Goal: Task Accomplishment & Management: Complete application form

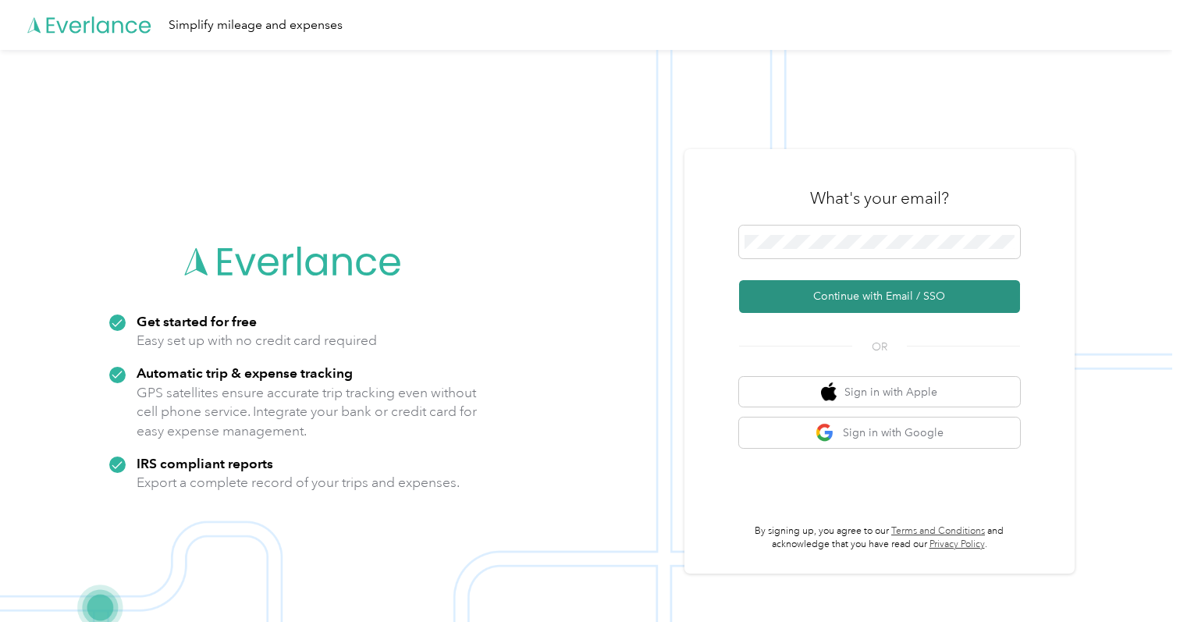
click at [865, 298] on button "Continue with Email / SSO" at bounding box center [879, 296] width 281 height 33
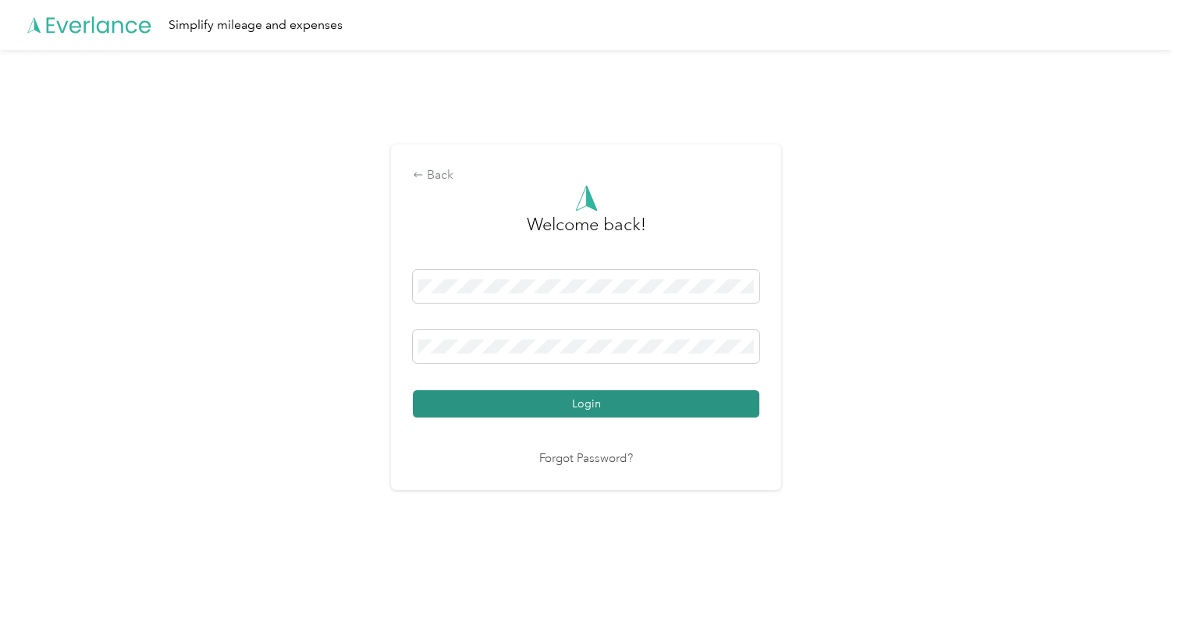
click at [593, 408] on button "Login" at bounding box center [586, 403] width 347 height 27
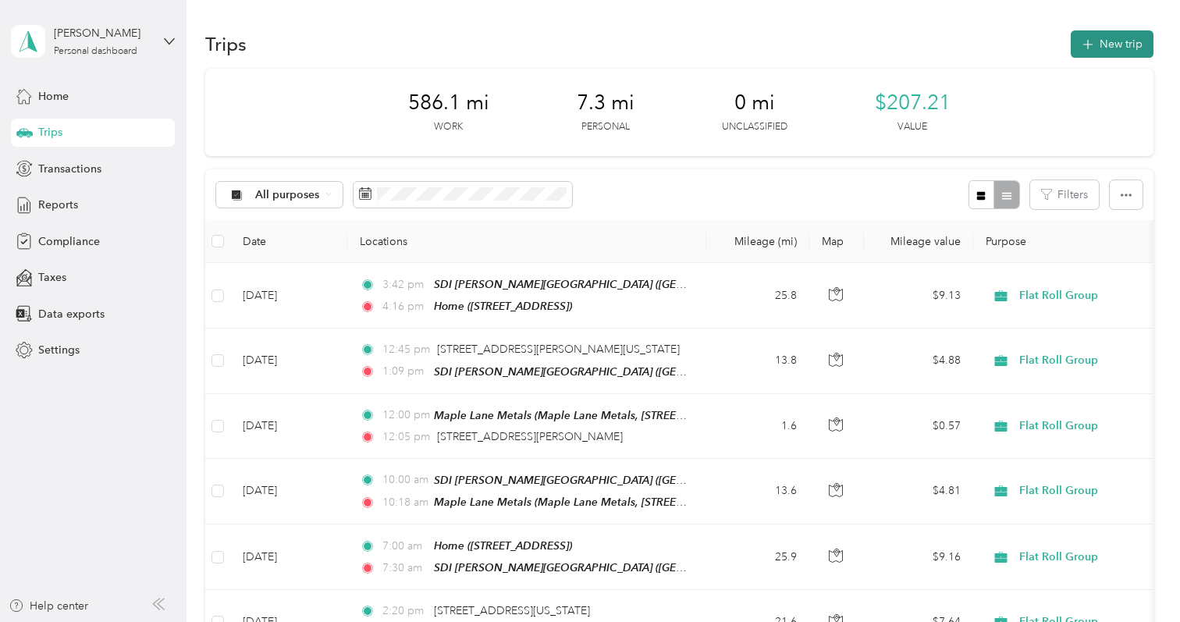
click at [1095, 41] on span "button" at bounding box center [1088, 43] width 12 height 13
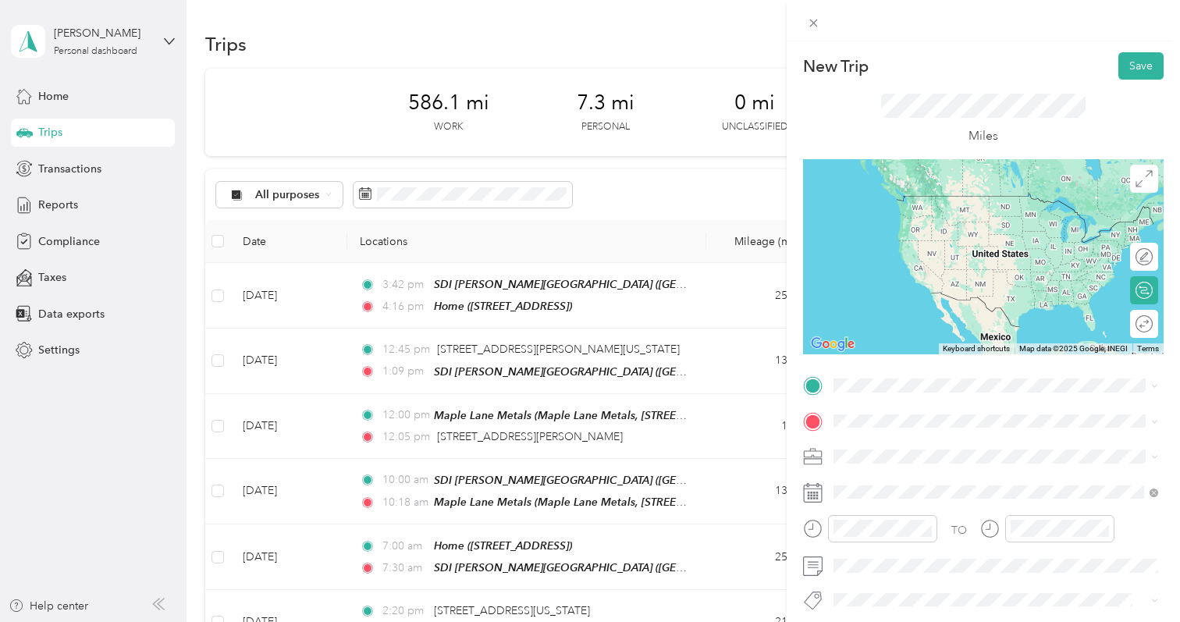
click at [870, 458] on span "[STREET_ADDRESS]" at bounding box center [912, 463] width 99 height 13
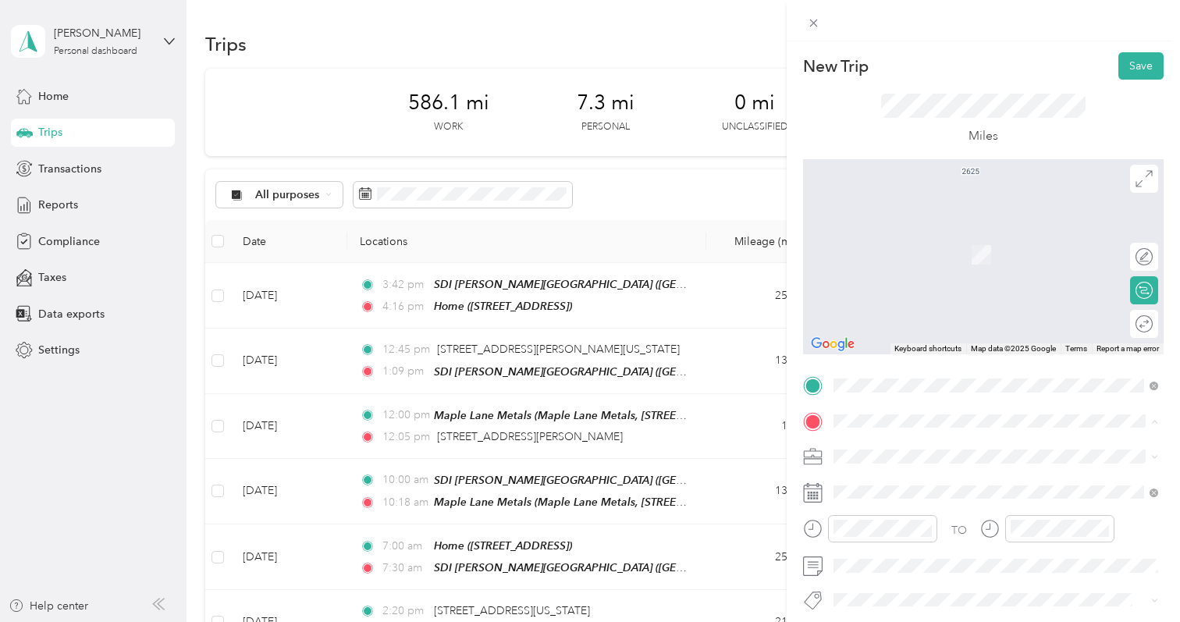
click at [903, 375] on div "[GEOGRAPHIC_DATA][PERSON_NAME] [STREET_ADDRESS][PERSON_NAME][PERSON_NAME][US_ST…" at bounding box center [1008, 369] width 290 height 82
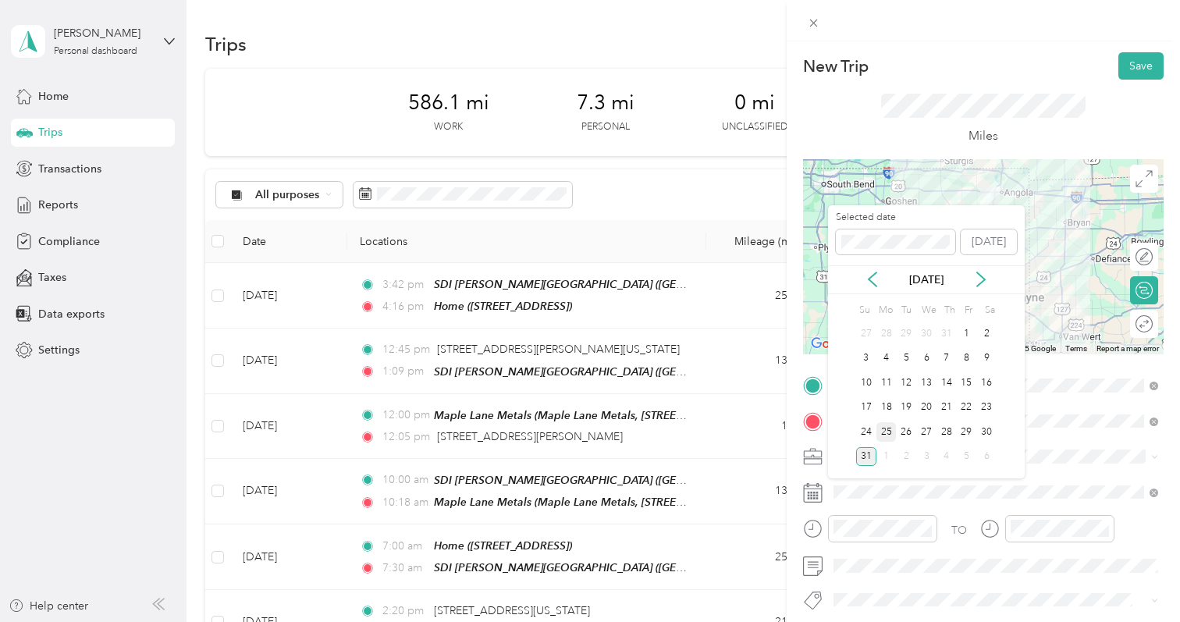
click at [885, 428] on div "25" at bounding box center [887, 432] width 20 height 20
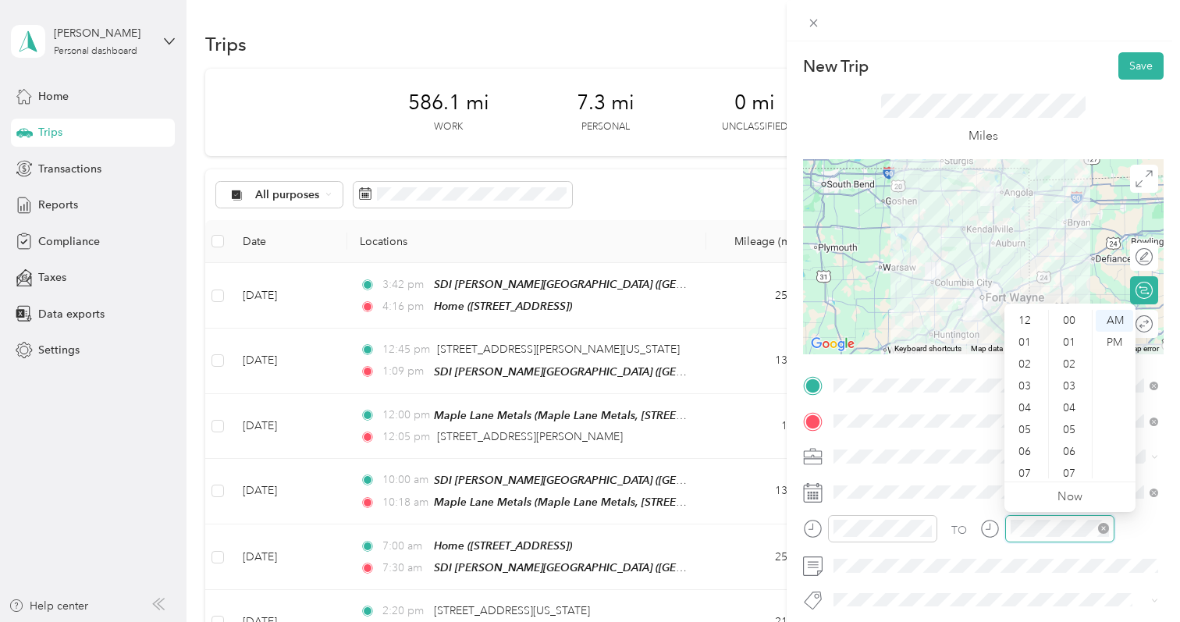
scroll to position [240, 0]
click at [1028, 446] on div "10" at bounding box center [1026, 446] width 37 height 22
click at [1156, 532] on div "TO" at bounding box center [983, 534] width 361 height 38
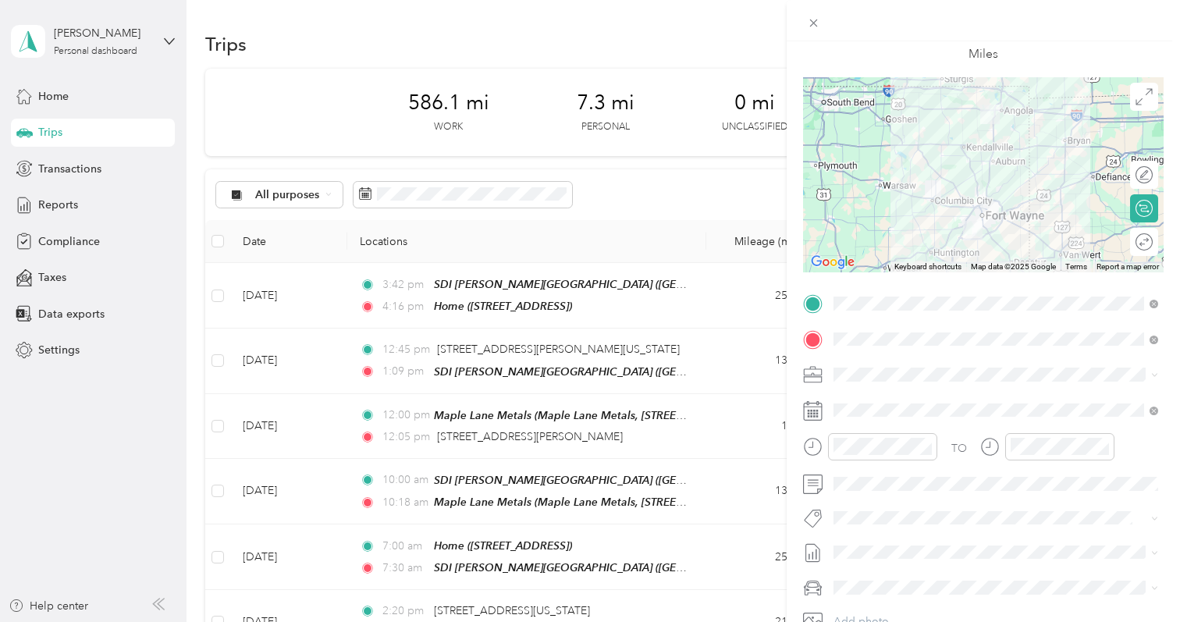
scroll to position [94, 0]
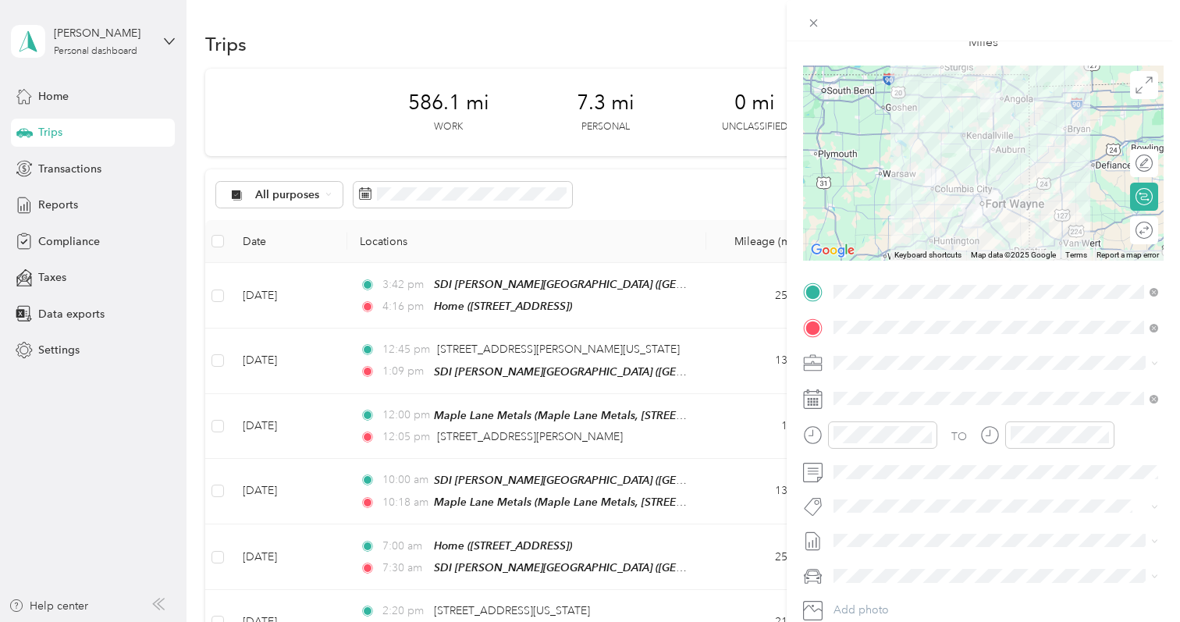
click at [1171, 512] on form "New Trip Save This trip cannot be edited because it is either under review, app…" at bounding box center [983, 308] width 393 height 698
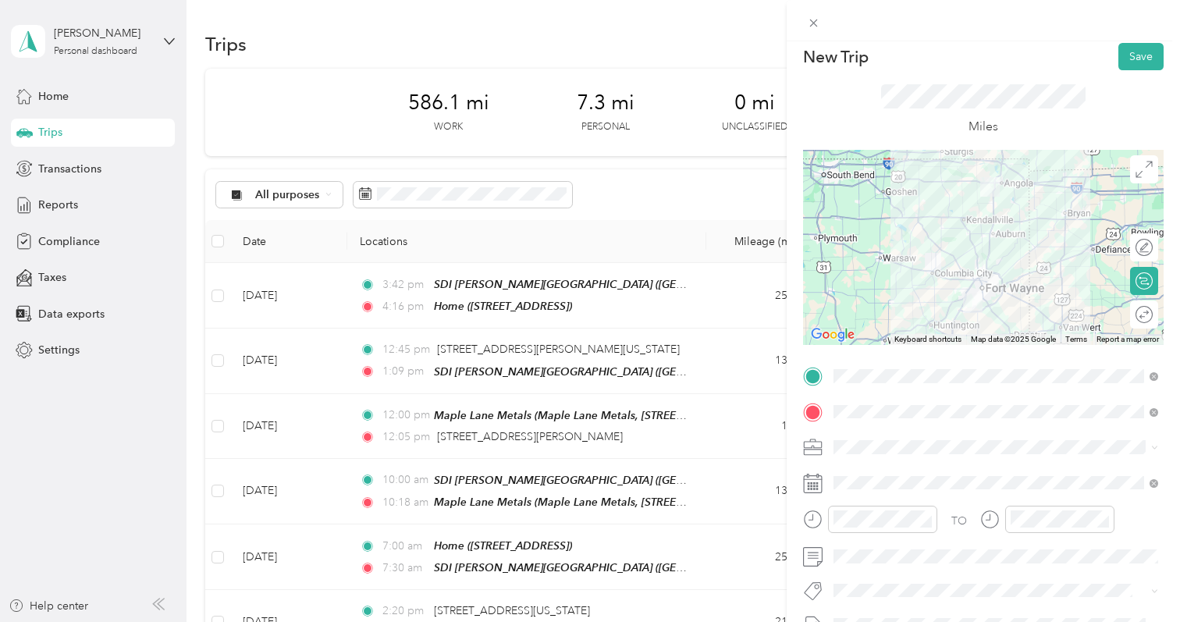
scroll to position [0, 0]
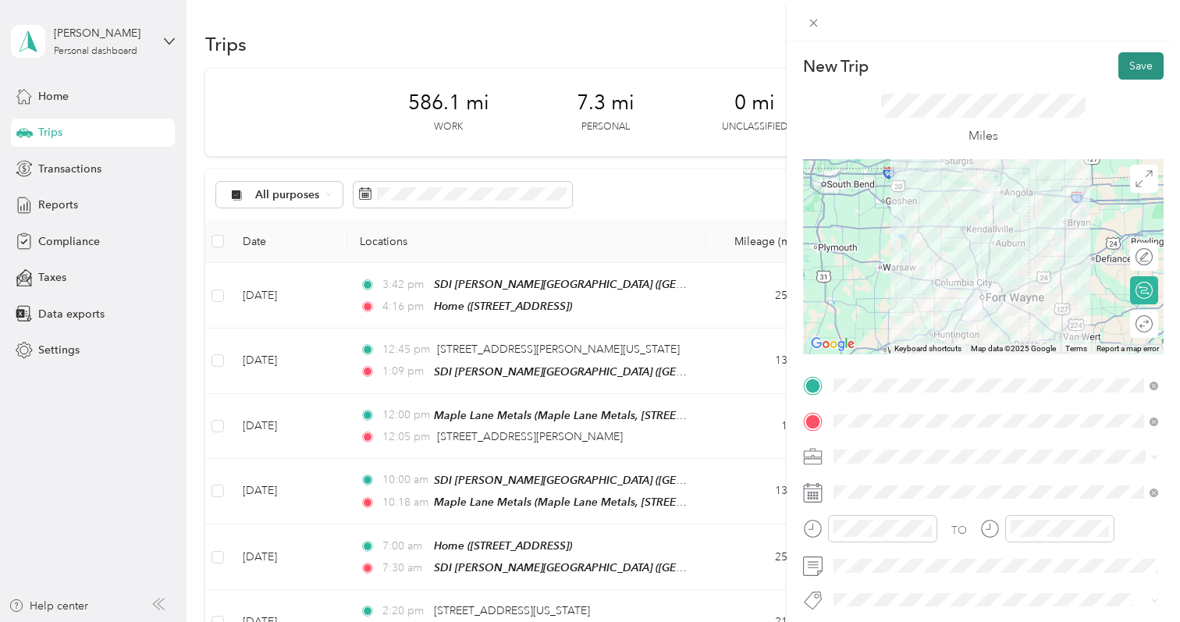
click at [1141, 73] on button "Save" at bounding box center [1141, 65] width 45 height 27
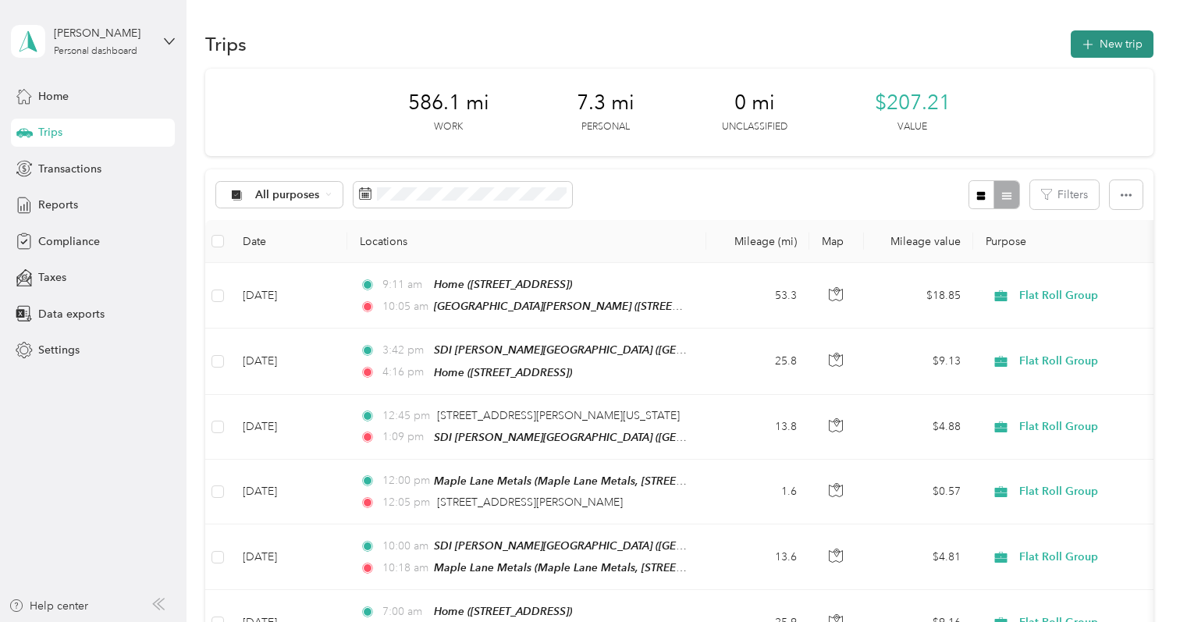
click at [1115, 41] on button "New trip" at bounding box center [1112, 43] width 83 height 27
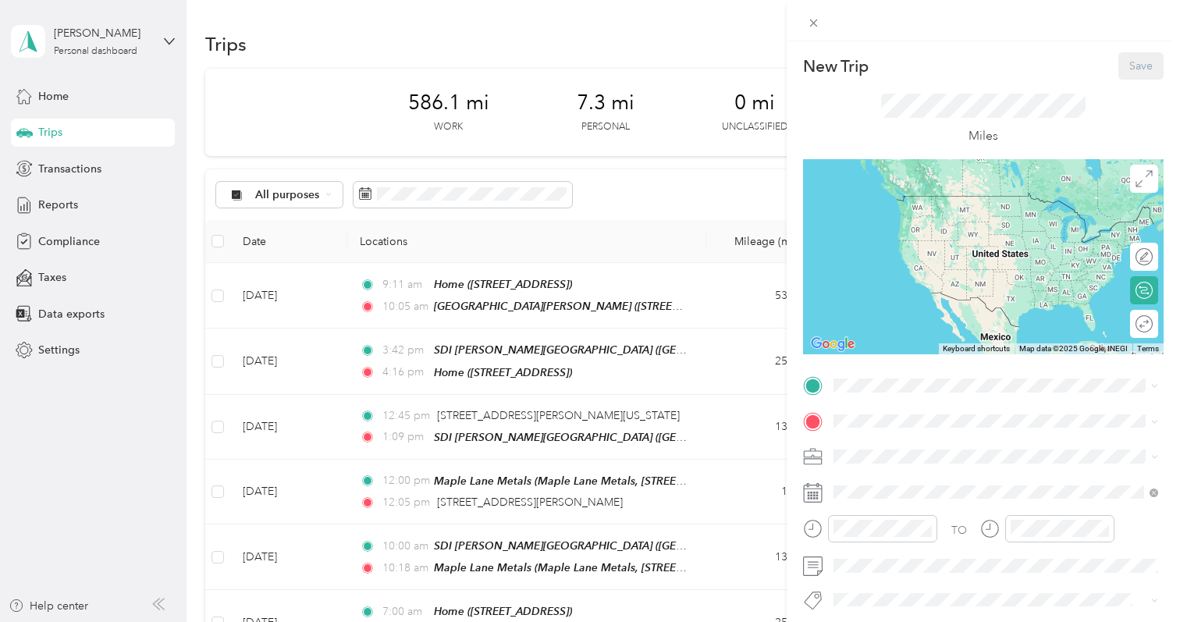
click at [895, 550] on strong "[GEOGRAPHIC_DATA][PERSON_NAME]" at bounding box center [967, 543] width 208 height 14
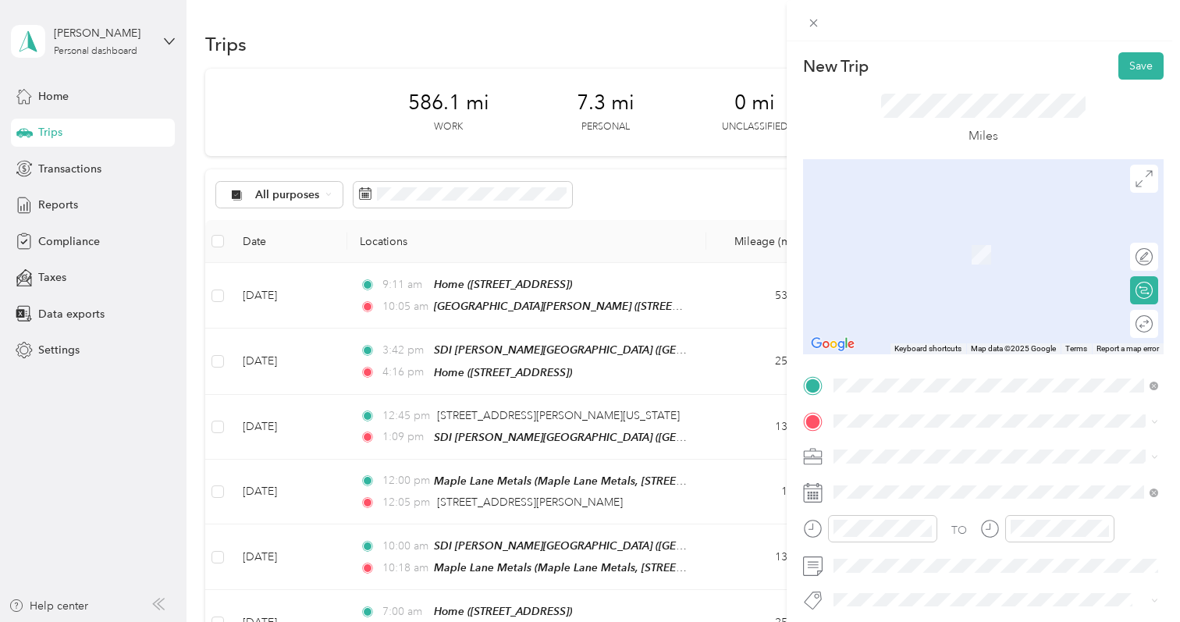
click at [902, 255] on span "[STREET_ADDRESS]" at bounding box center [912, 248] width 99 height 13
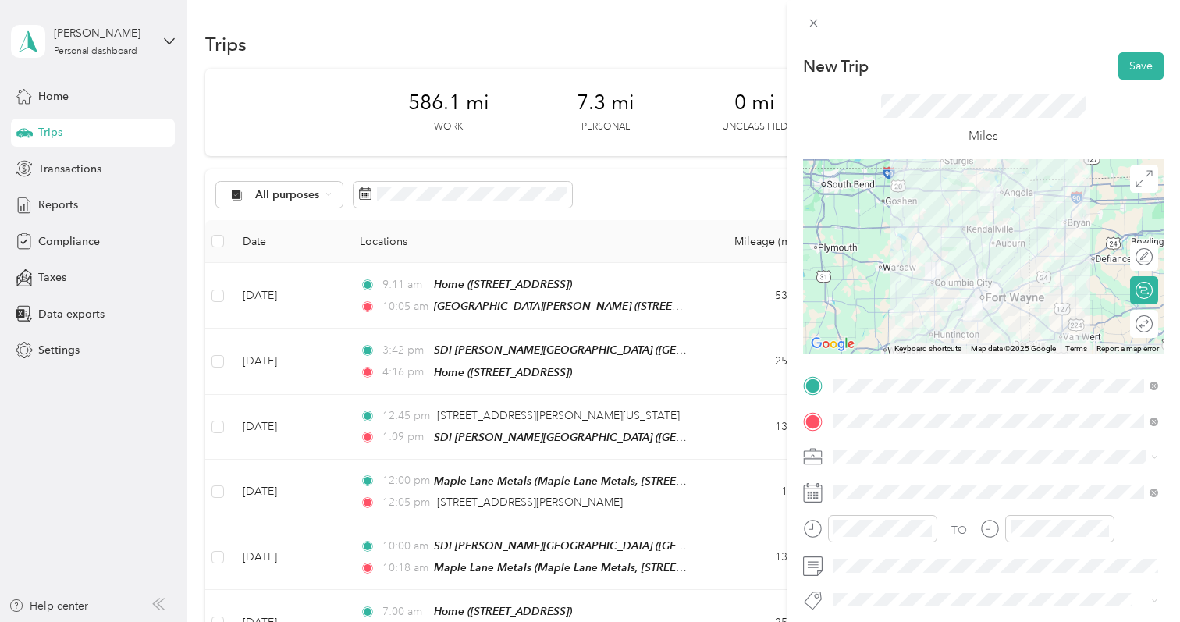
click at [813, 493] on icon at bounding box center [813, 493] width 20 height 20
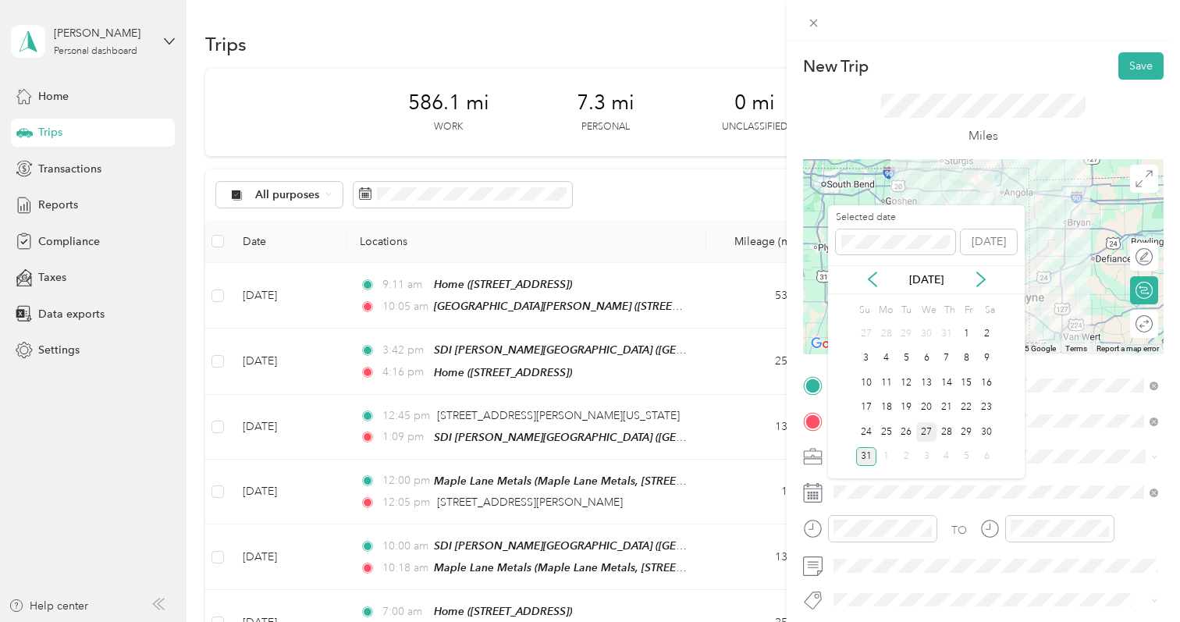
click at [927, 430] on div "27" at bounding box center [927, 432] width 20 height 20
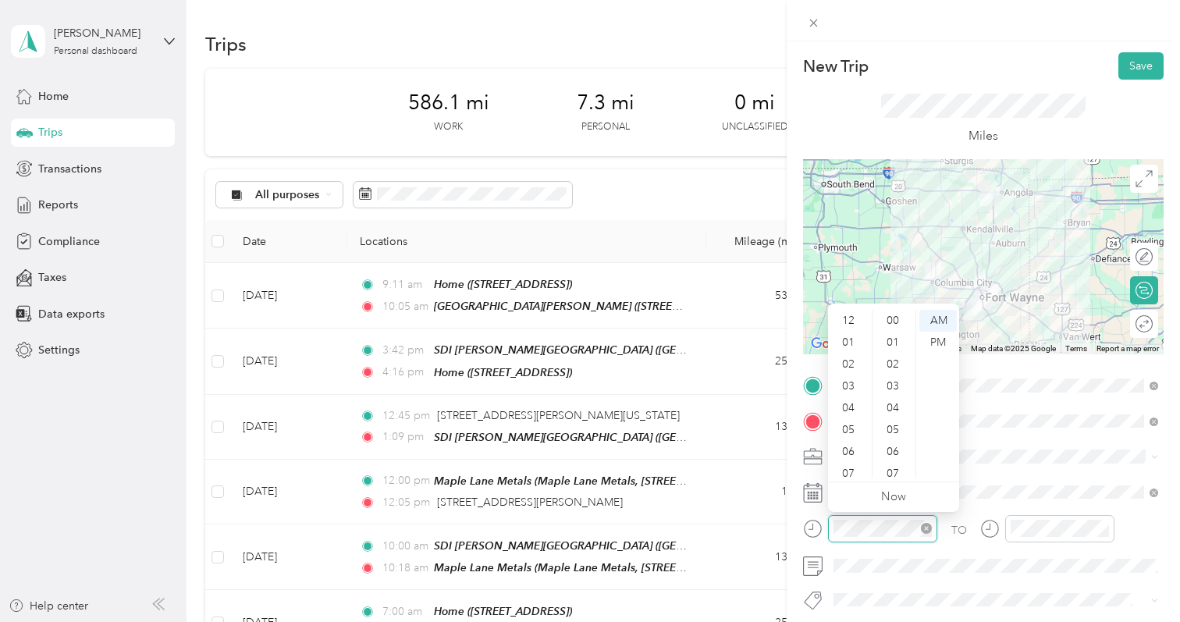
scroll to position [306, 0]
click at [850, 465] on div "11" at bounding box center [849, 468] width 37 height 22
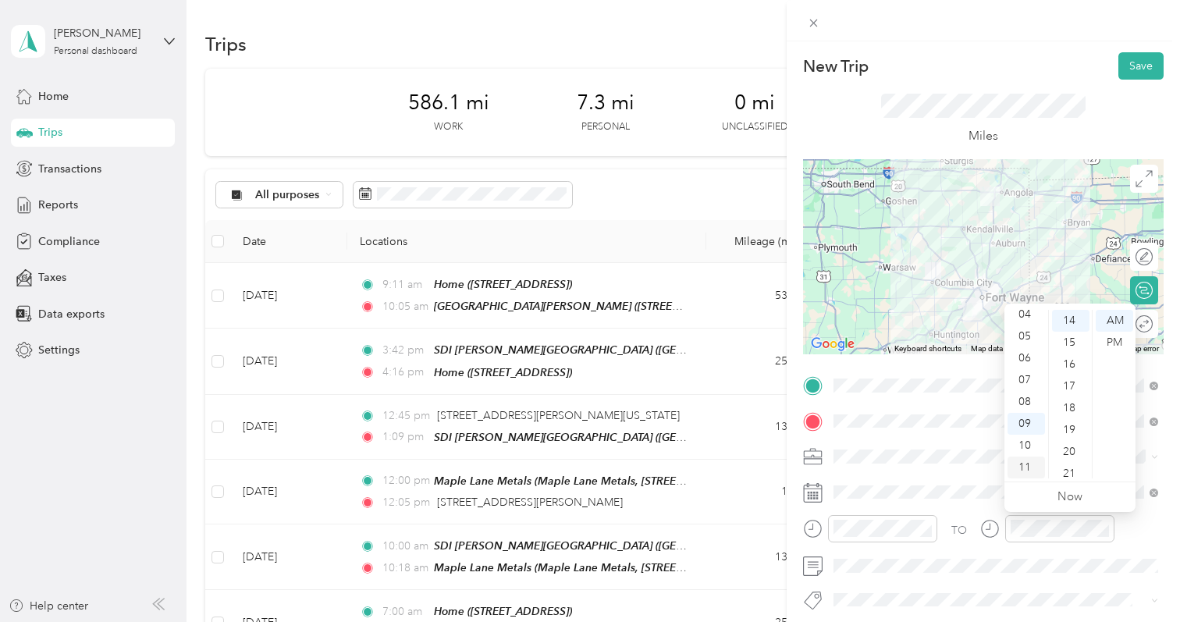
click at [1031, 466] on div "11" at bounding box center [1026, 468] width 37 height 22
click at [1030, 466] on div "11" at bounding box center [1026, 468] width 37 height 22
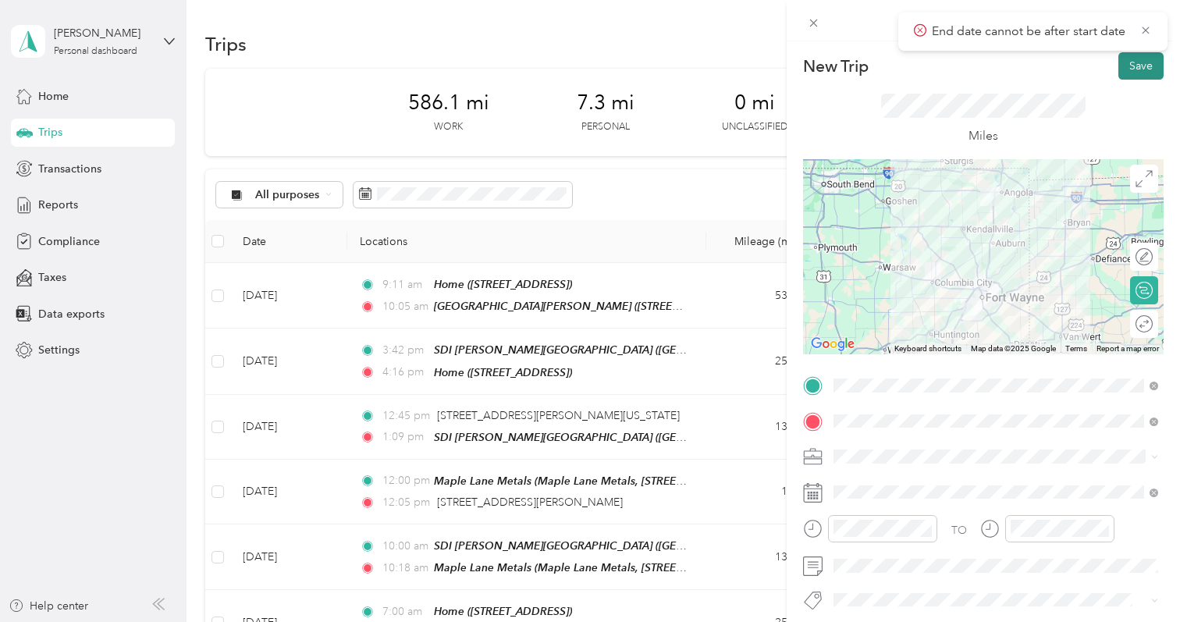
click at [1143, 67] on button "Save" at bounding box center [1141, 65] width 45 height 27
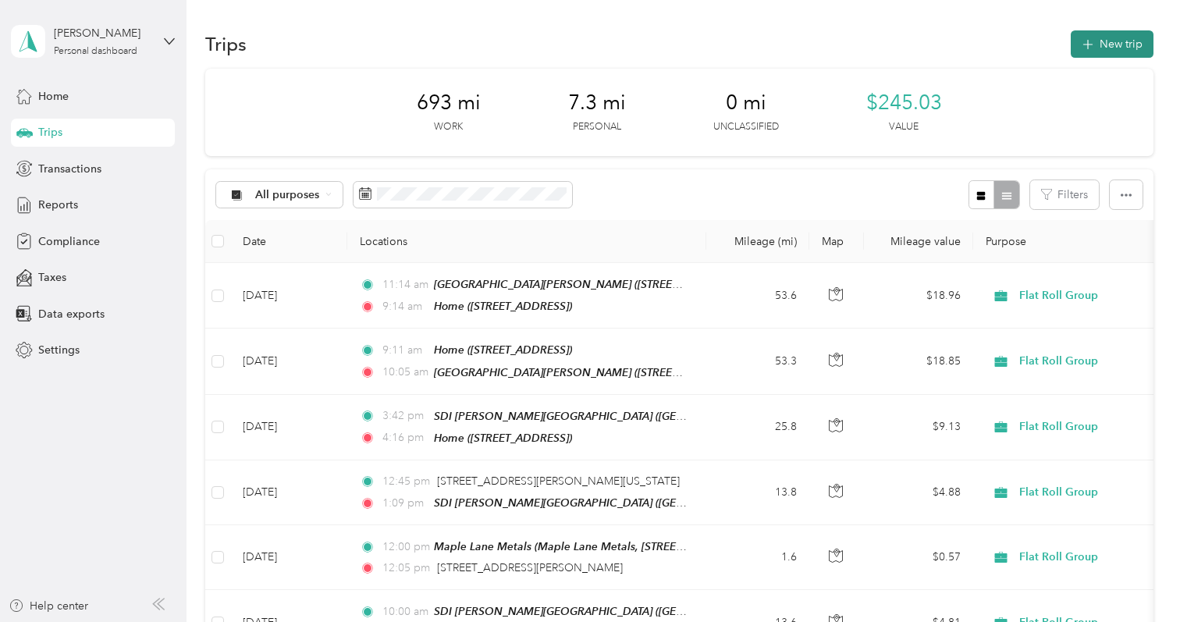
click at [1103, 39] on button "New trip" at bounding box center [1112, 43] width 83 height 27
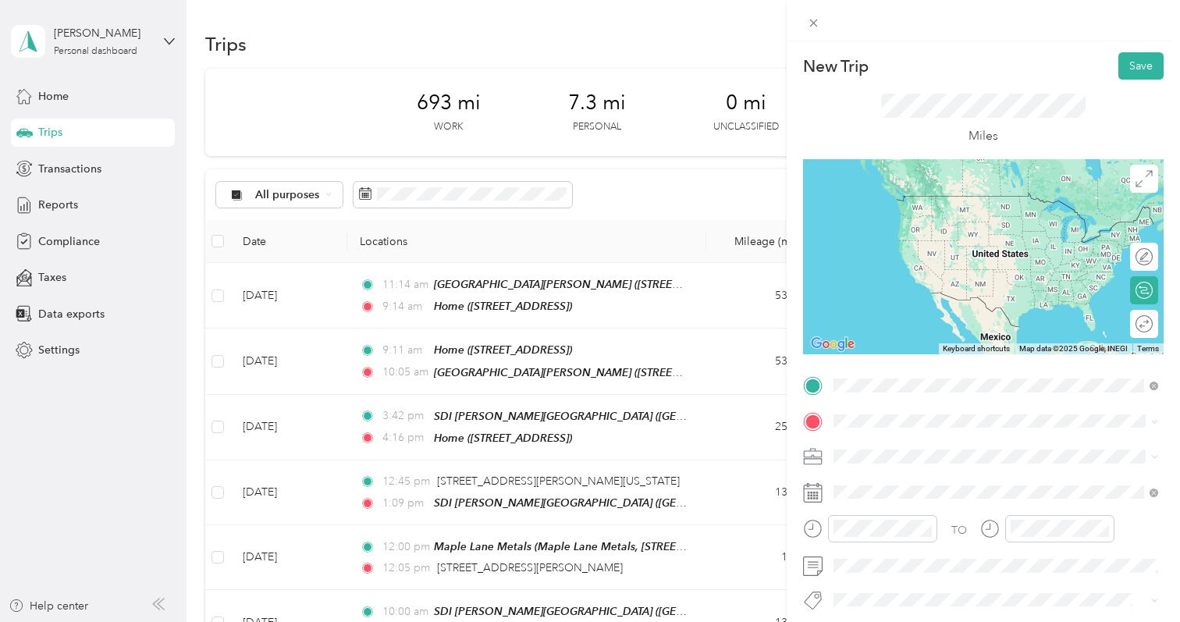
click at [873, 463] on span "[STREET_ADDRESS]" at bounding box center [912, 464] width 99 height 13
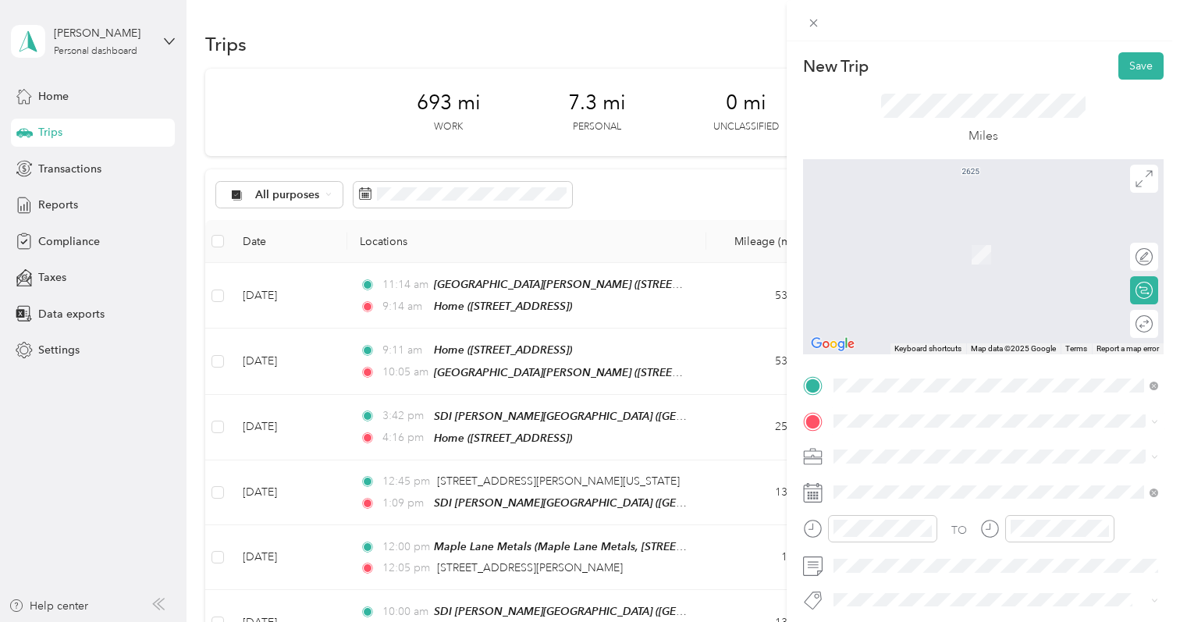
click at [914, 255] on span "[GEOGRAPHIC_DATA][PERSON_NAME], [US_STATE], [GEOGRAPHIC_DATA]" at bounding box center [995, 260] width 265 height 30
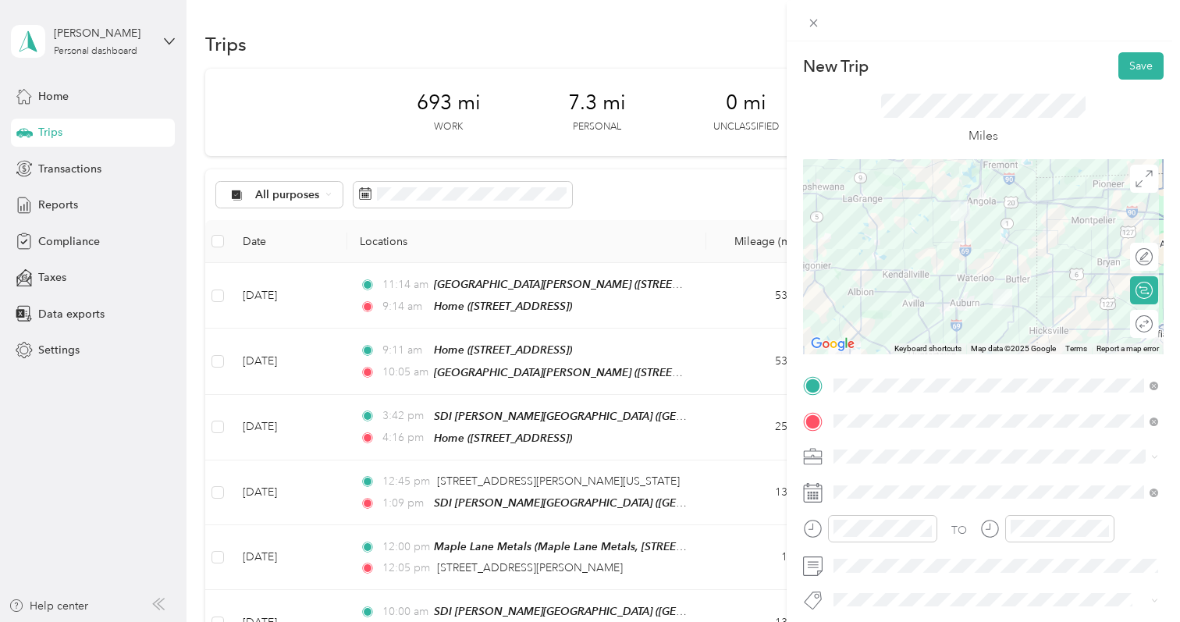
click at [808, 493] on rect at bounding box center [809, 493] width 2 height 2
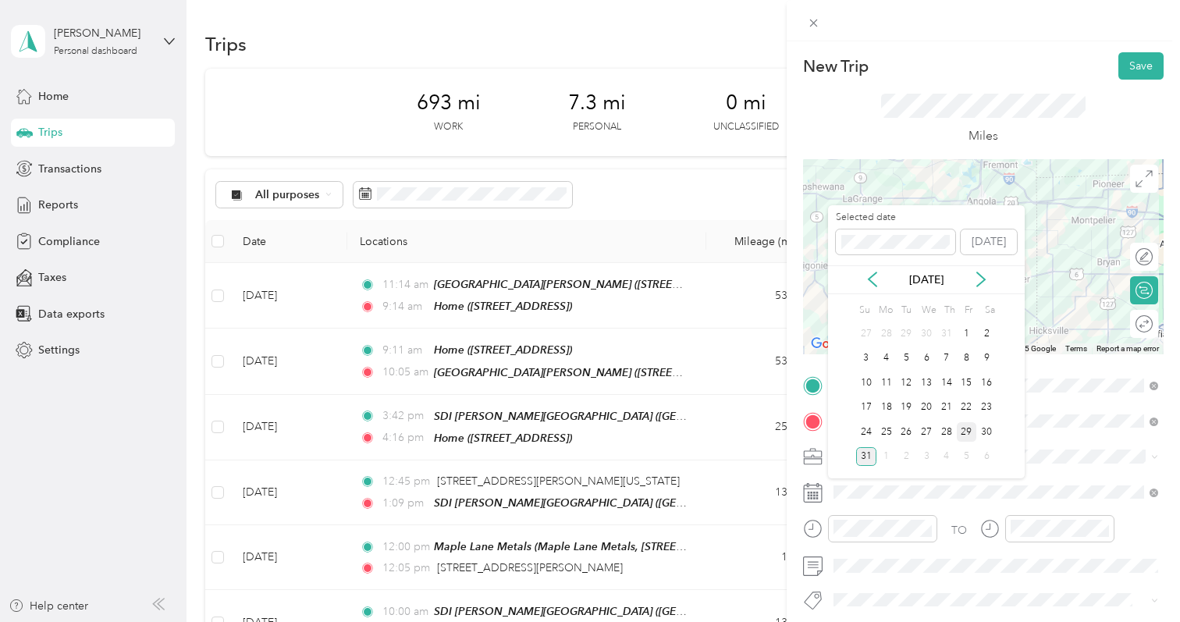
click at [967, 429] on div "29" at bounding box center [967, 432] width 20 height 20
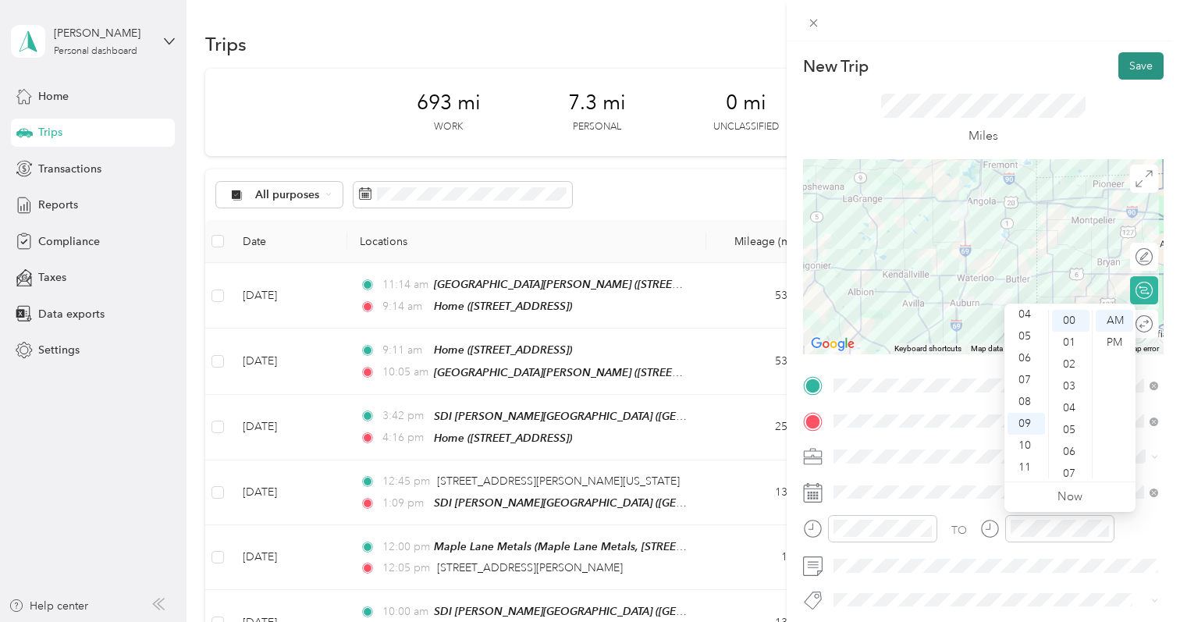
click at [1143, 62] on button "Save" at bounding box center [1141, 65] width 45 height 27
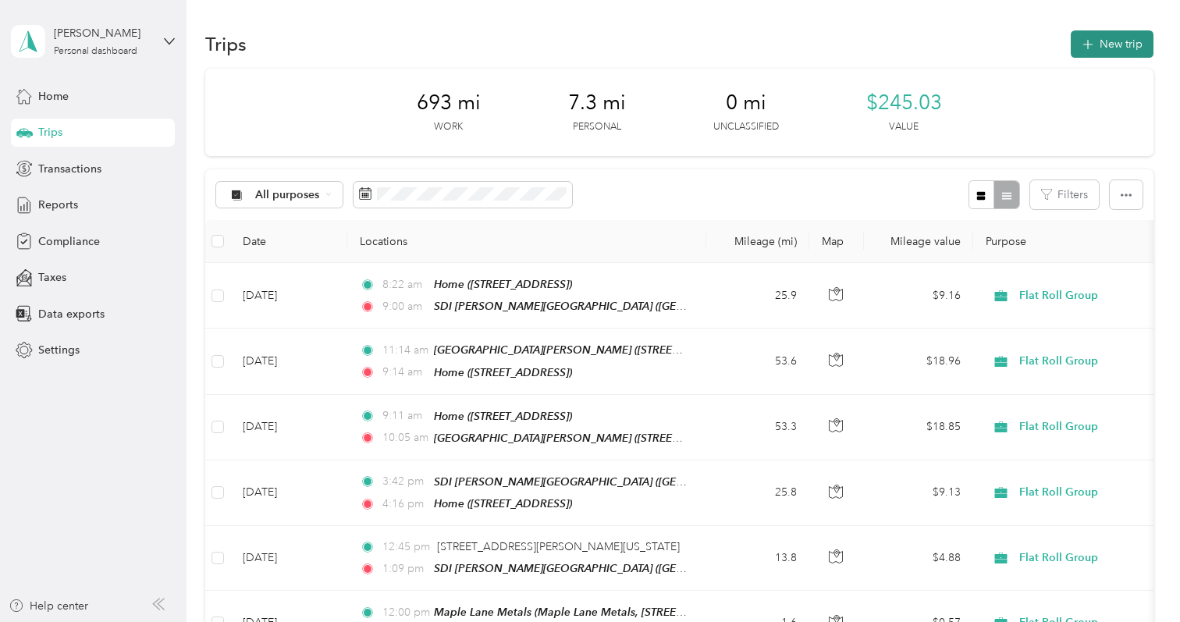
click at [1113, 39] on button "New trip" at bounding box center [1112, 43] width 83 height 27
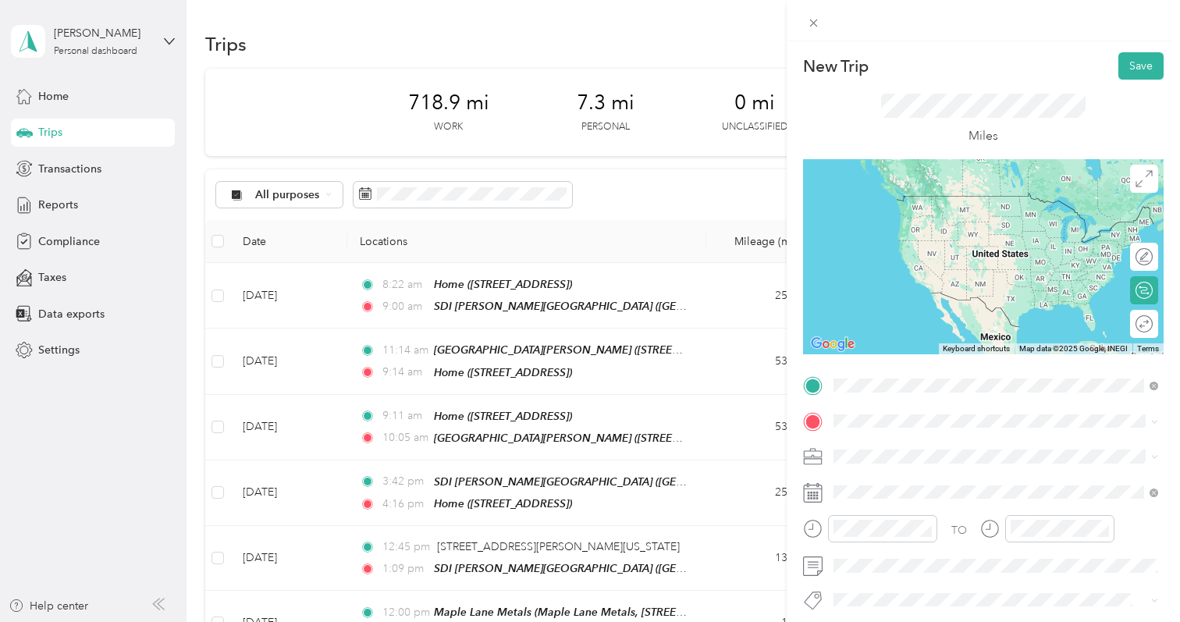
click at [886, 450] on strong "SDI [PERSON_NAME] Mill" at bounding box center [931, 447] width 136 height 14
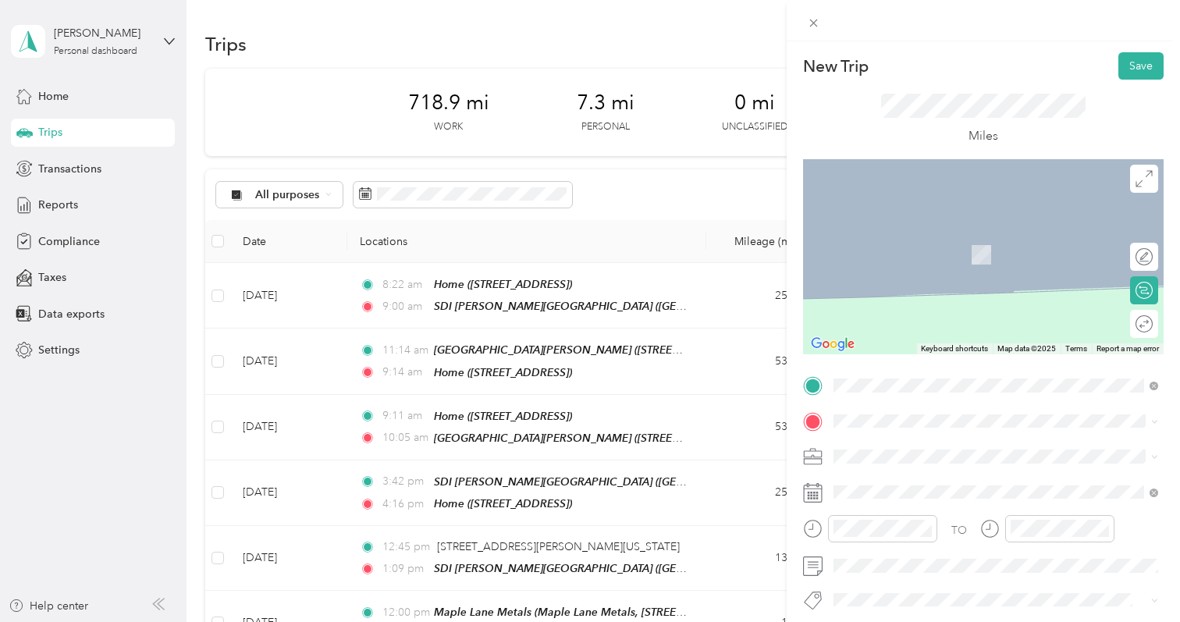
click at [924, 257] on div "Home [STREET_ADDRESS]" at bounding box center [912, 243] width 99 height 33
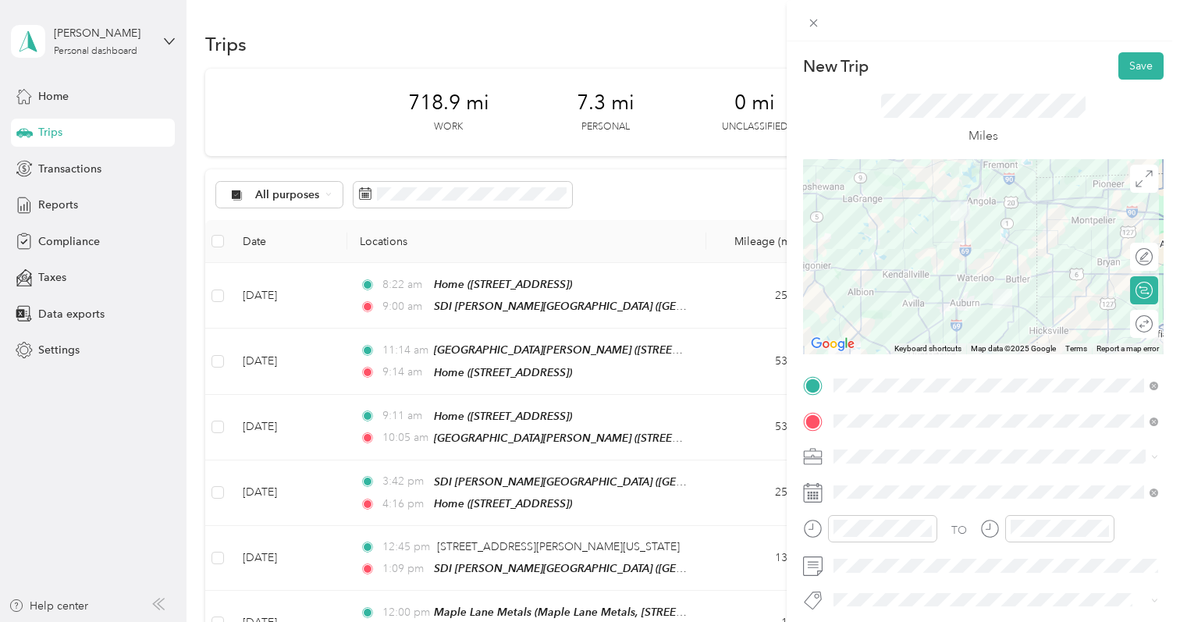
click at [814, 490] on icon at bounding box center [813, 493] width 20 height 20
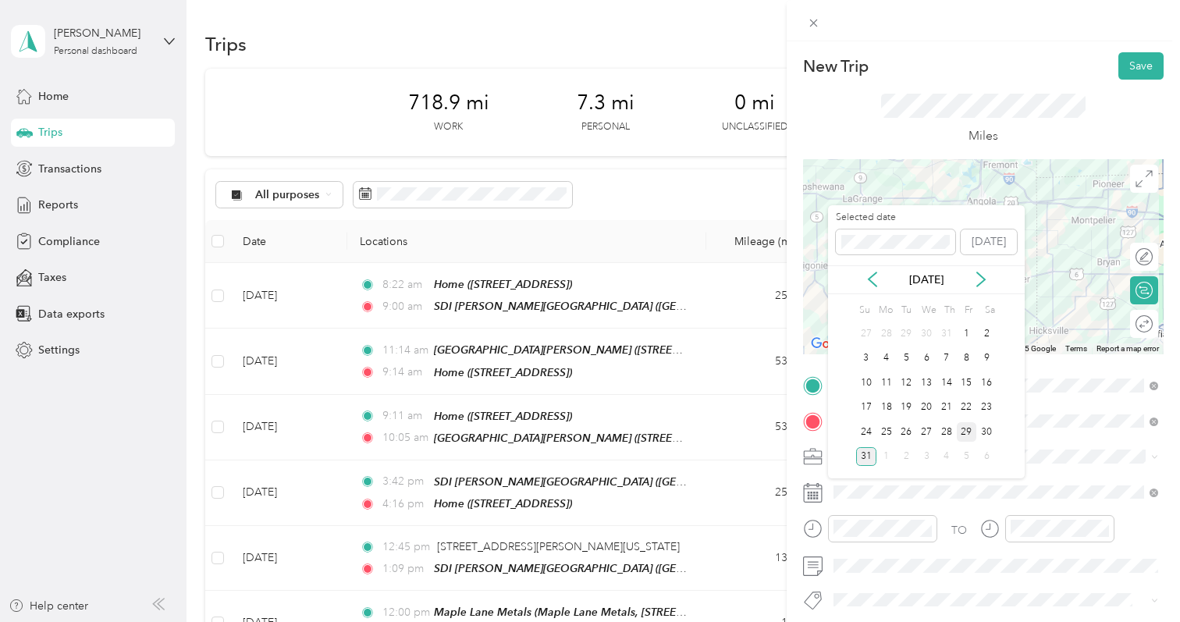
click at [972, 428] on div "29" at bounding box center [967, 432] width 20 height 20
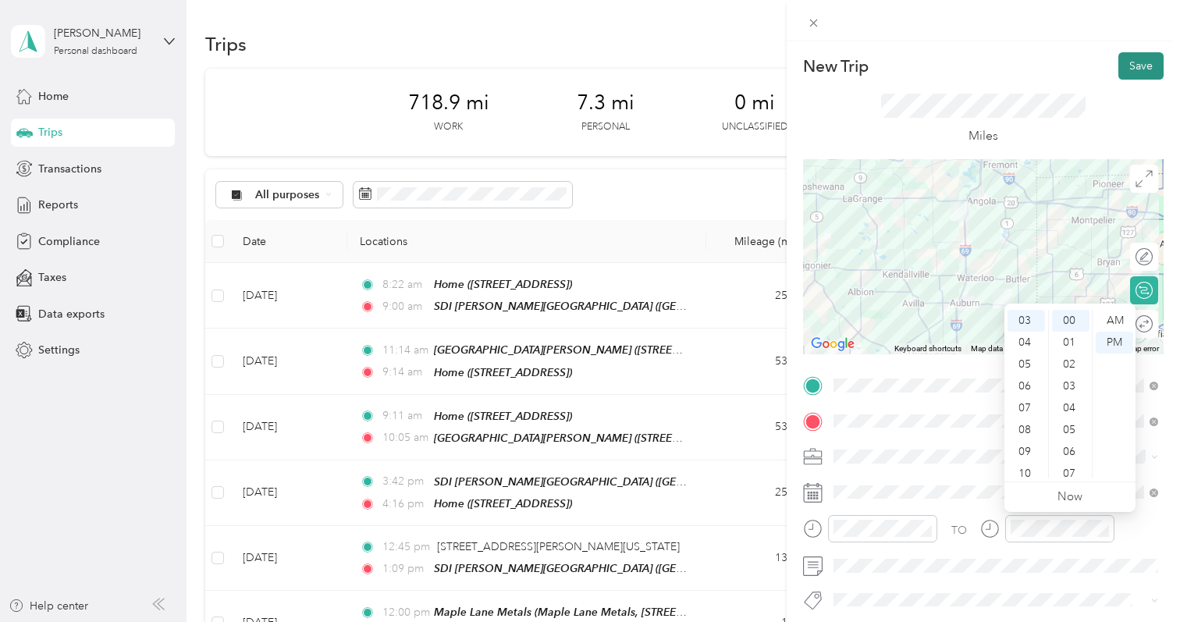
click at [1148, 66] on button "Save" at bounding box center [1141, 65] width 45 height 27
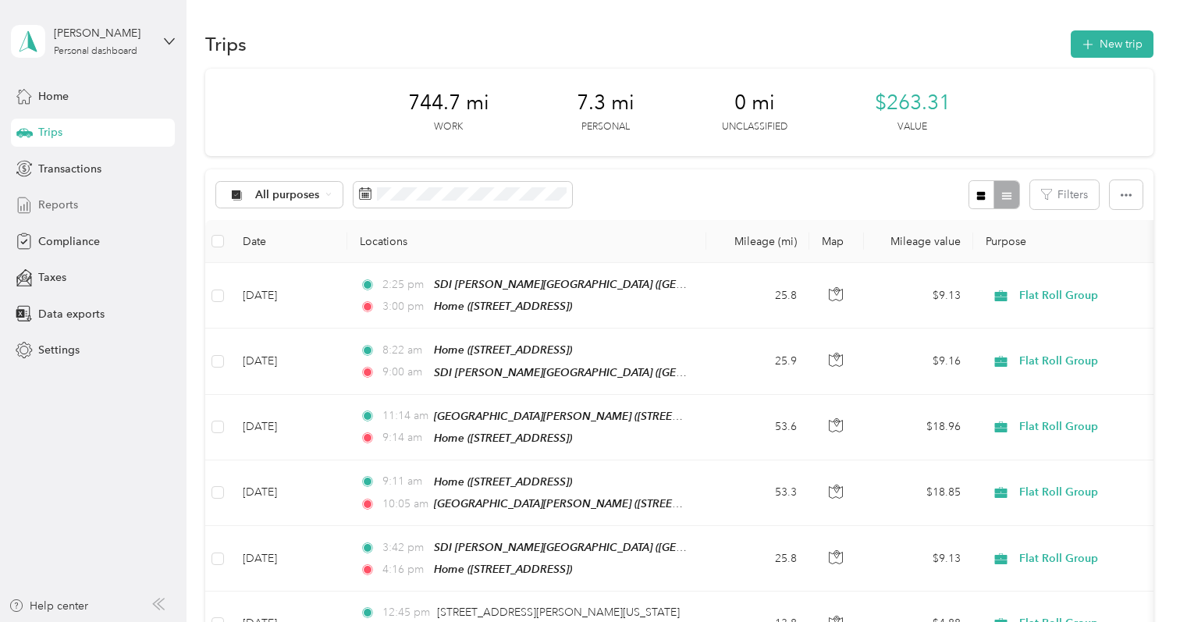
click at [71, 198] on span "Reports" at bounding box center [58, 205] width 40 height 16
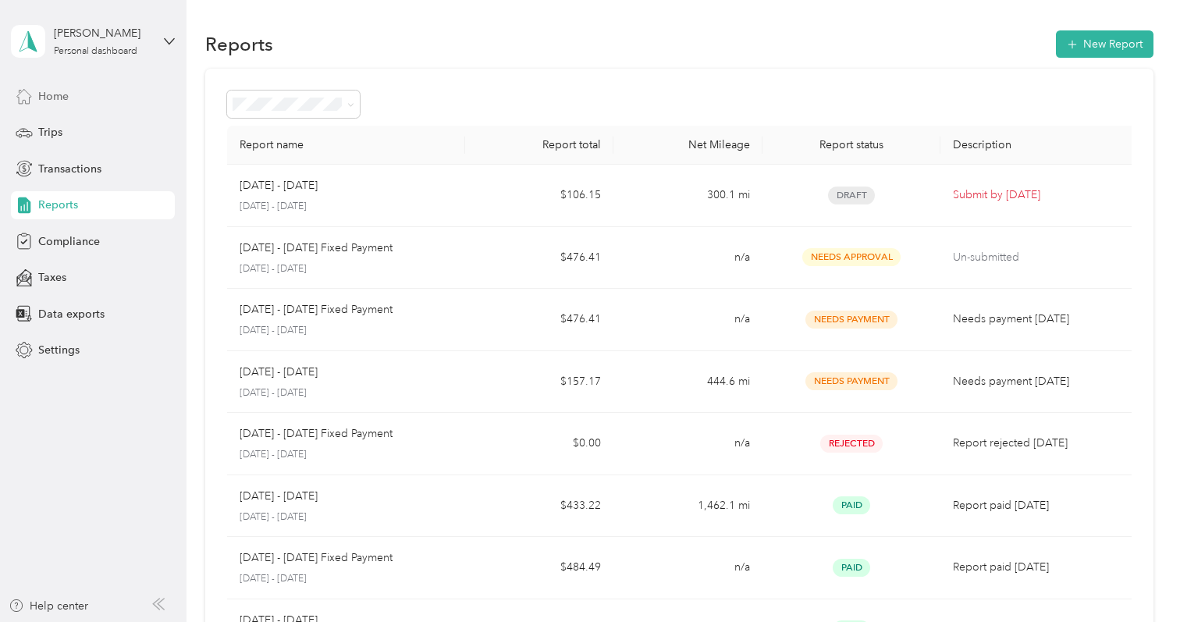
click at [62, 96] on span "Home" at bounding box center [53, 96] width 30 height 16
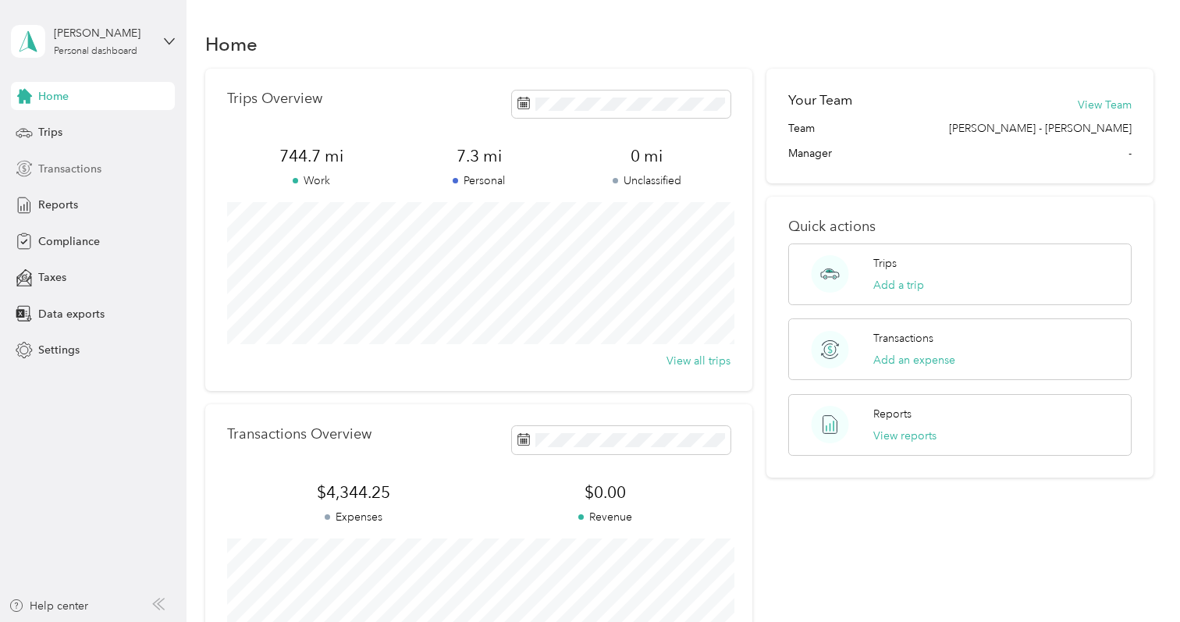
click at [72, 166] on span "Transactions" at bounding box center [69, 169] width 63 height 16
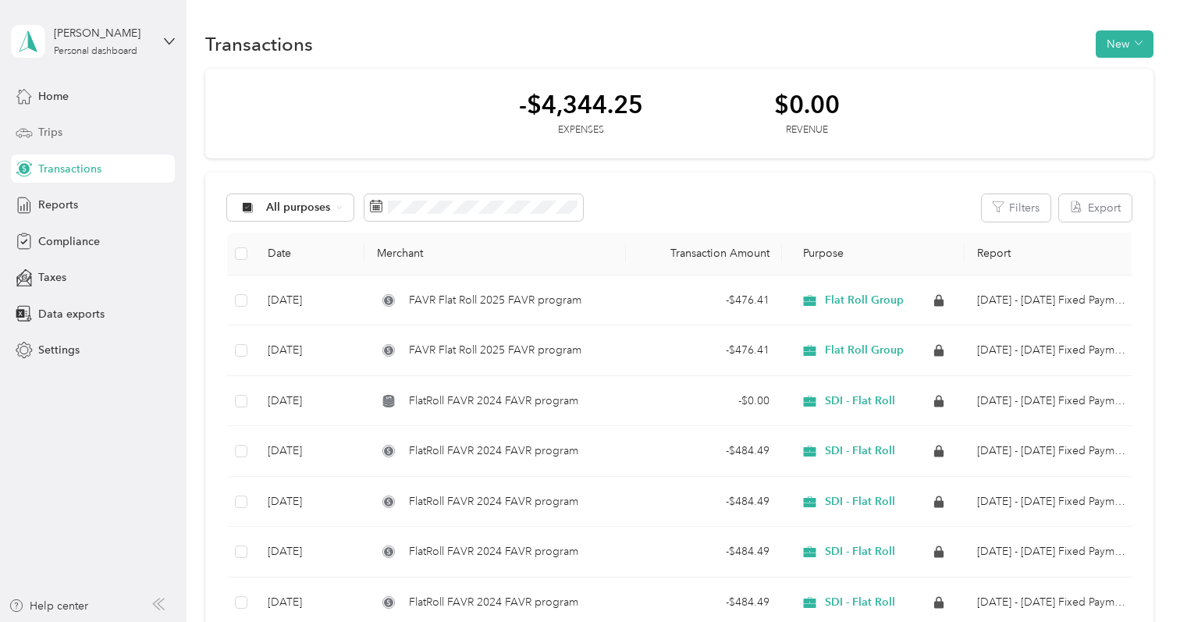
click at [52, 131] on span "Trips" at bounding box center [50, 132] width 24 height 16
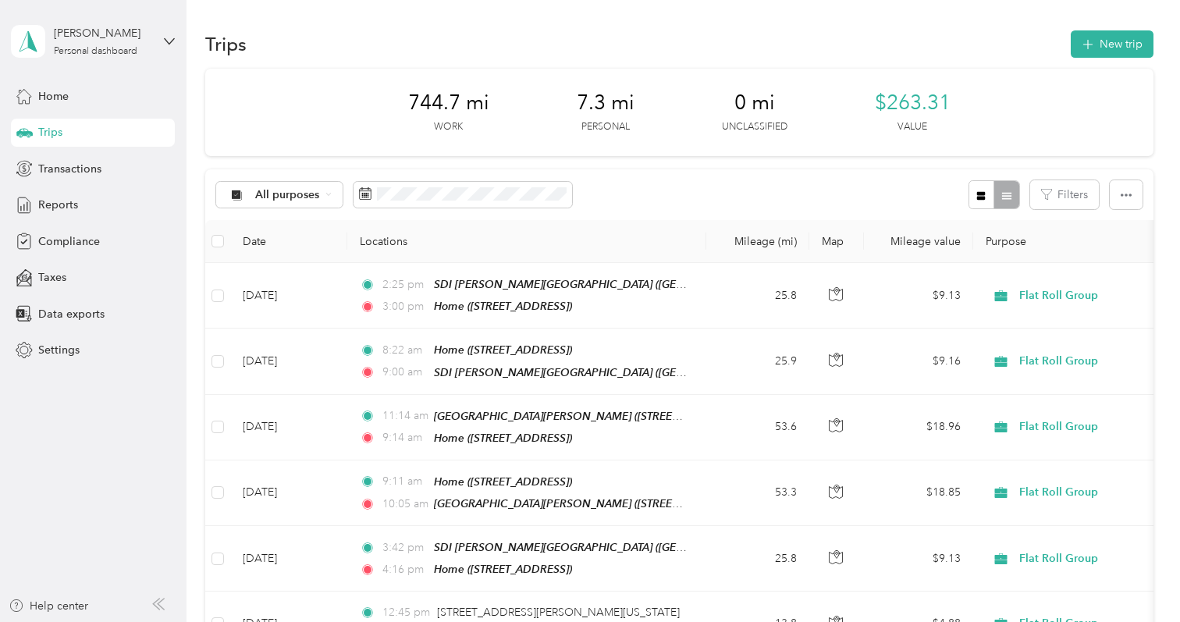
click at [705, 198] on div "All purposes Filters" at bounding box center [679, 194] width 948 height 51
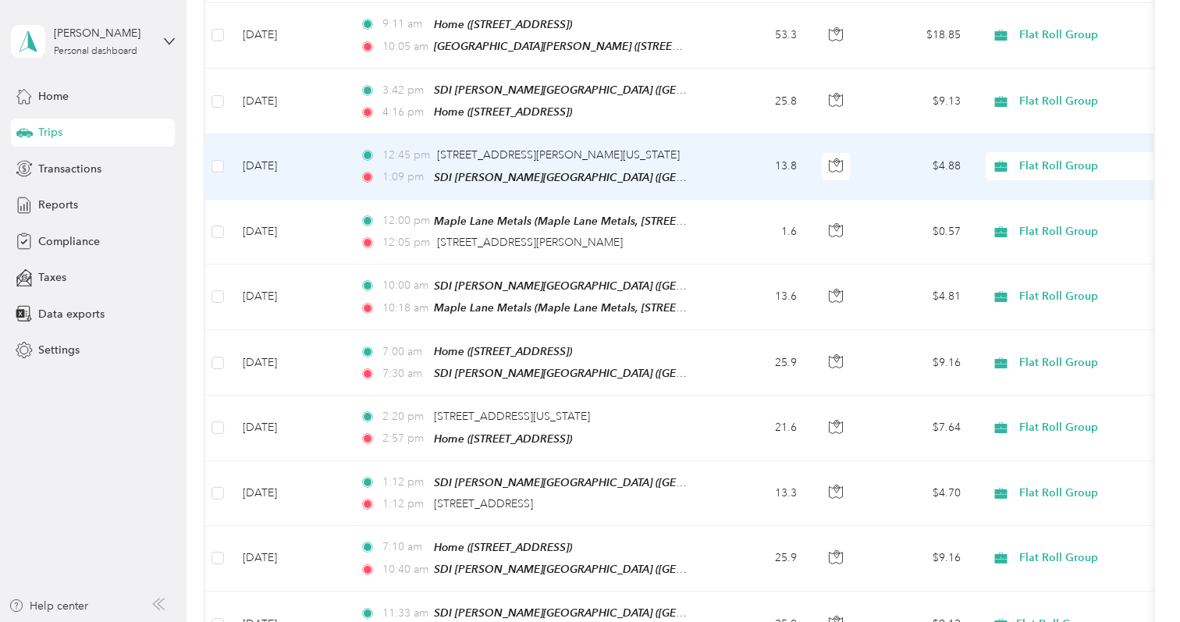
scroll to position [468, 0]
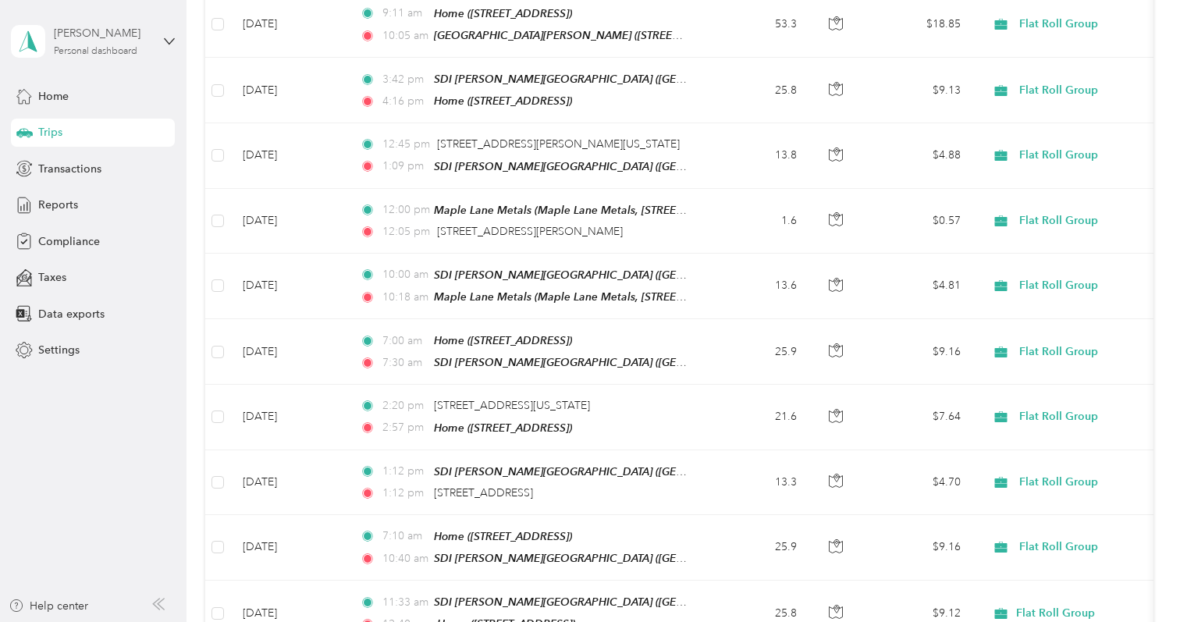
click at [139, 39] on div "[PERSON_NAME]" at bounding box center [103, 33] width 98 height 16
click at [65, 131] on div "Log out" at bounding box center [55, 128] width 60 height 16
